Goal: Task Accomplishment & Management: Use online tool/utility

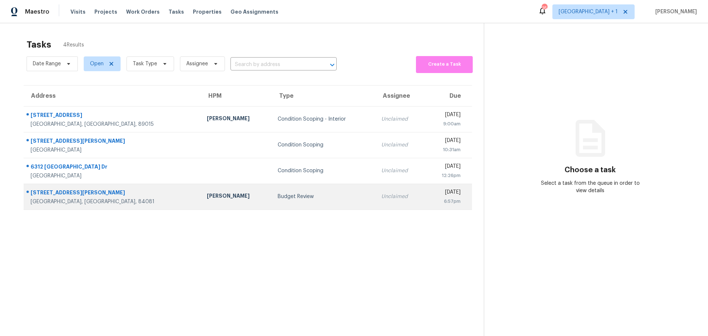
click at [314, 202] on td "Budget Review" at bounding box center [324, 197] width 104 height 26
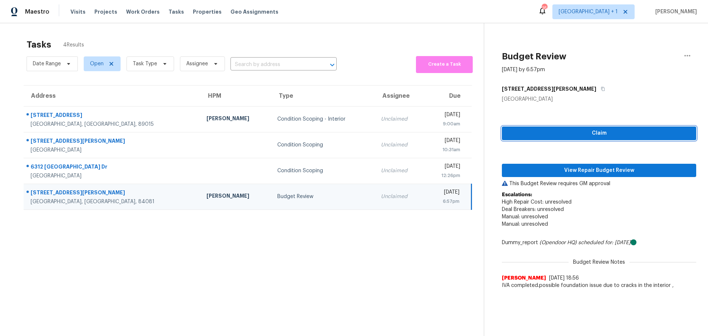
click at [587, 135] on span "Claim" at bounding box center [599, 133] width 183 height 9
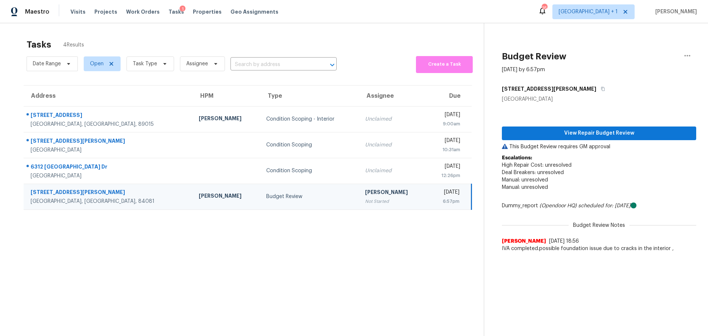
click at [278, 206] on td "Budget Review" at bounding box center [309, 197] width 99 height 26
click at [556, 149] on p "This Budget Review requires GM approval" at bounding box center [599, 146] width 194 height 7
click at [555, 131] on span "View Repair Budget Review" at bounding box center [599, 133] width 183 height 9
